Goal: Task Accomplishment & Management: Manage account settings

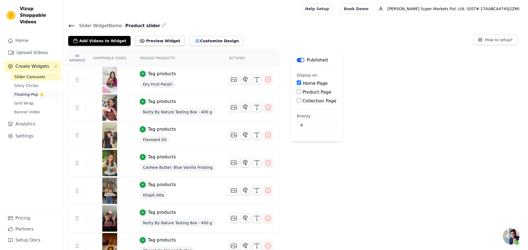
scroll to position [28, 0]
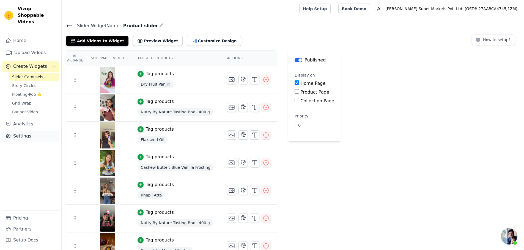
click at [27, 131] on link "Settings" at bounding box center [30, 136] width 57 height 11
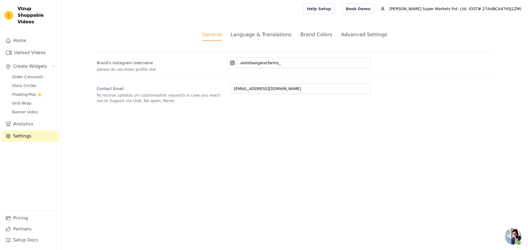
click at [254, 34] on div "Language & Translations" at bounding box center [260, 34] width 61 height 7
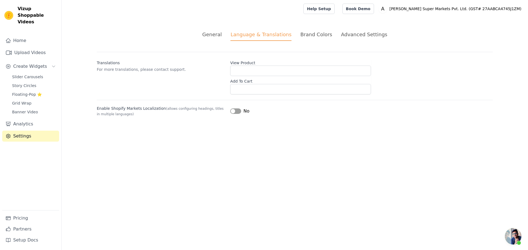
click at [304, 34] on div "Brand Colors" at bounding box center [316, 34] width 32 height 7
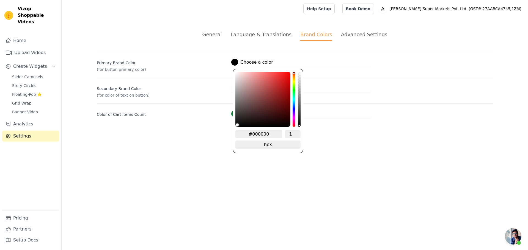
click at [236, 63] on div at bounding box center [234, 62] width 7 height 7
click at [273, 131] on input "#000000" at bounding box center [258, 134] width 47 height 8
paste input "546022"
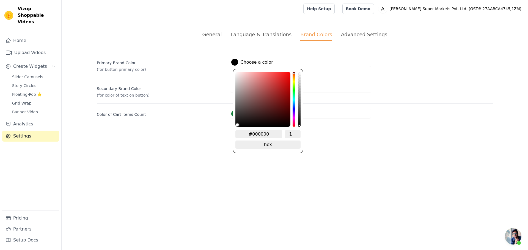
type input "#546022"
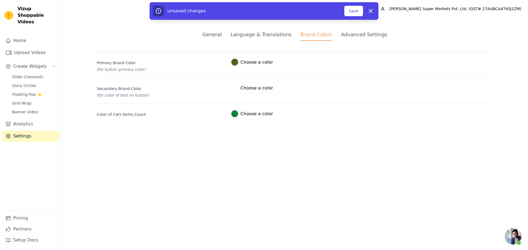
click at [360, 132] on html "Vizup Shoppable Videos Home Upload Videos Create Widgets Slider Carousels Story…" at bounding box center [264, 66] width 528 height 132
click at [352, 13] on button "Save" at bounding box center [353, 11] width 19 height 10
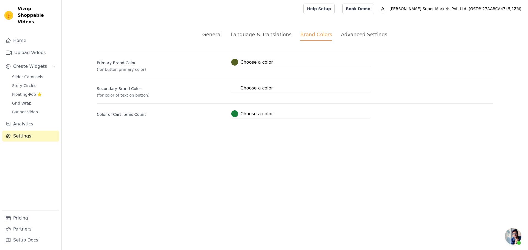
click at [237, 115] on div at bounding box center [234, 113] width 7 height 7
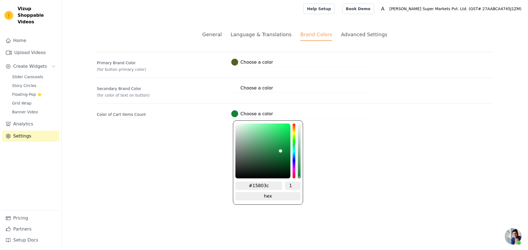
click at [273, 186] on input "#15803c" at bounding box center [258, 186] width 47 height 8
paste input "b4911"
type input "#1b4911"
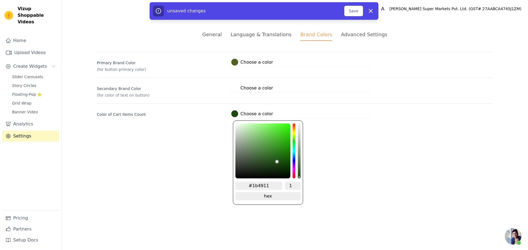
type input "#1b4911"
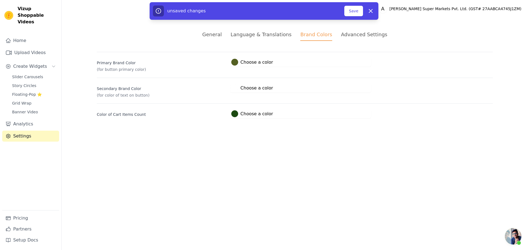
click at [372, 132] on html "Vizup Shoppable Videos Home Upload Videos Create Widgets Slider Carousels Story…" at bounding box center [264, 66] width 528 height 132
click at [265, 117] on label "#1b4911 Choose a color" at bounding box center [251, 113] width 41 height 7
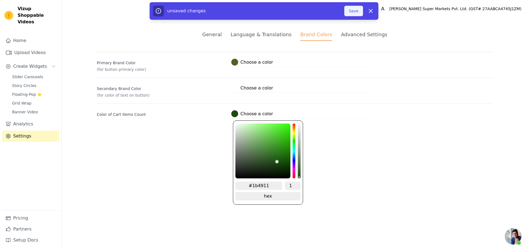
click at [356, 10] on button "Save" at bounding box center [353, 11] width 19 height 10
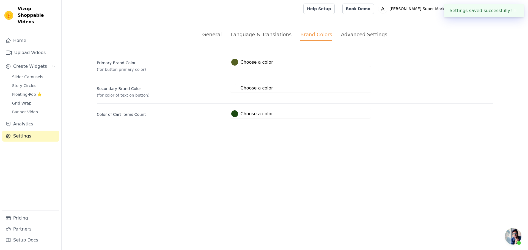
click at [359, 35] on div "Advanced Settings" at bounding box center [364, 34] width 46 height 7
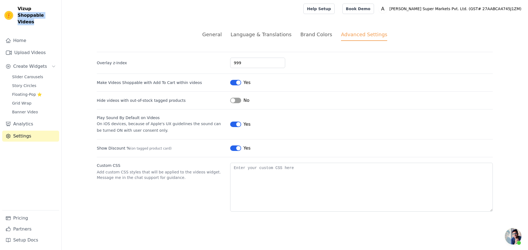
drag, startPoint x: 29, startPoint y: 8, endPoint x: 40, endPoint y: 14, distance: 12.0
click at [40, 14] on span "Vizup Shoppable Videos" at bounding box center [37, 15] width 39 height 20
copy span "Shoppable Videos"
